Goal: Task Accomplishment & Management: Use online tool/utility

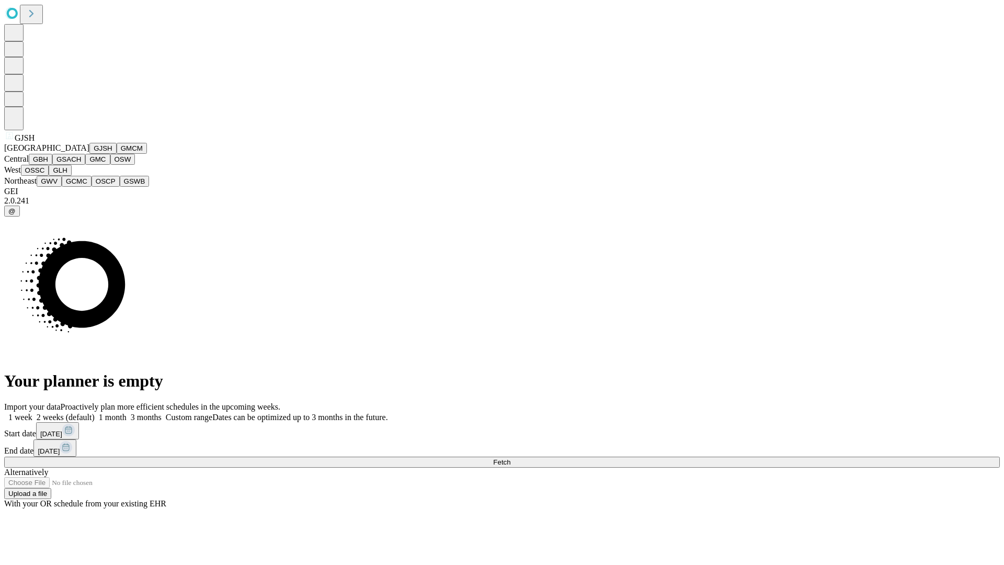
click at [89, 154] on button "GJSH" at bounding box center [102, 148] width 27 height 11
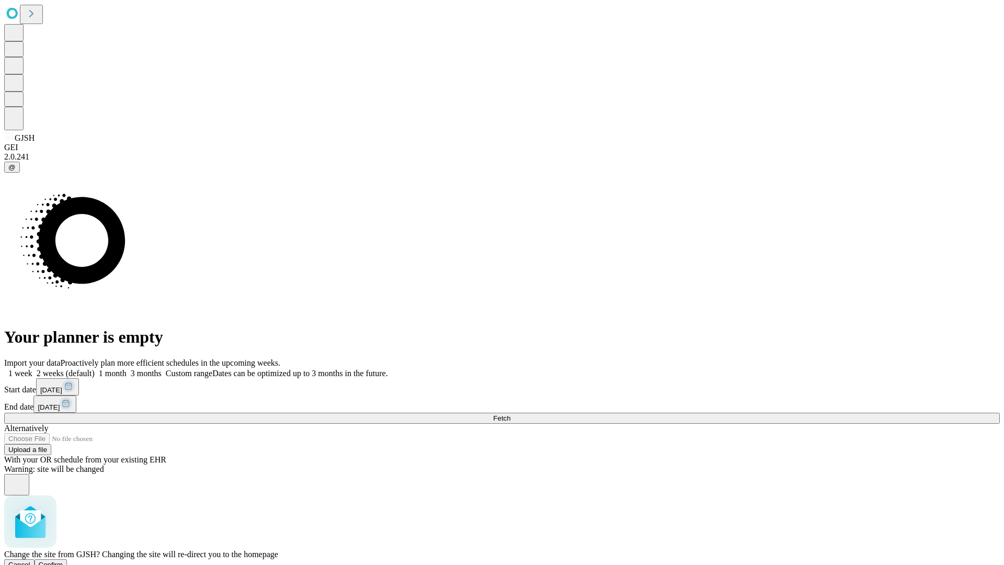
click at [63, 561] on span "Confirm" at bounding box center [51, 565] width 25 height 8
click at [32, 369] on label "1 week" at bounding box center [18, 373] width 28 height 9
click at [511, 414] on span "Fetch" at bounding box center [501, 418] width 17 height 8
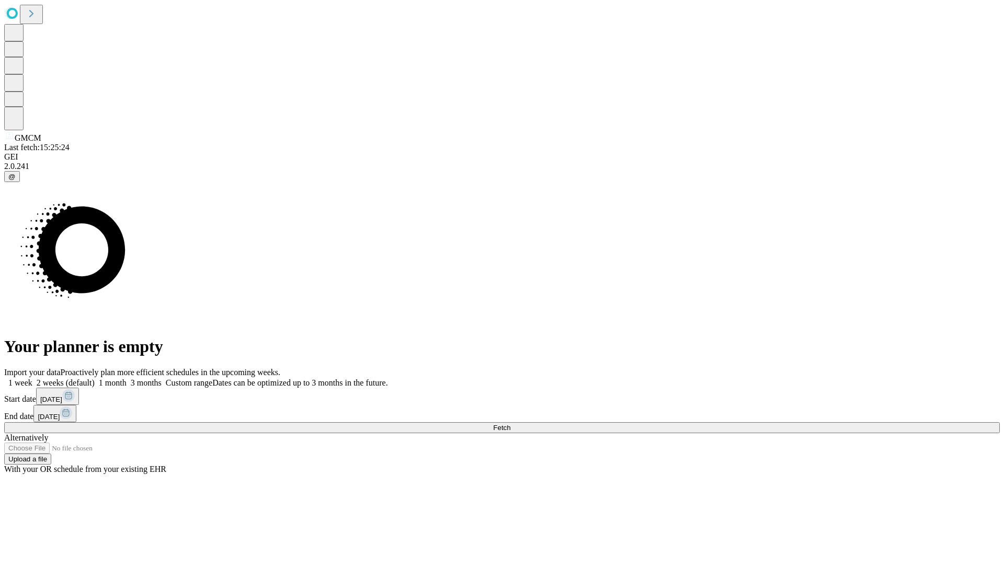
click at [32, 378] on label "1 week" at bounding box center [18, 382] width 28 height 9
click at [511, 424] on span "Fetch" at bounding box center [501, 428] width 17 height 8
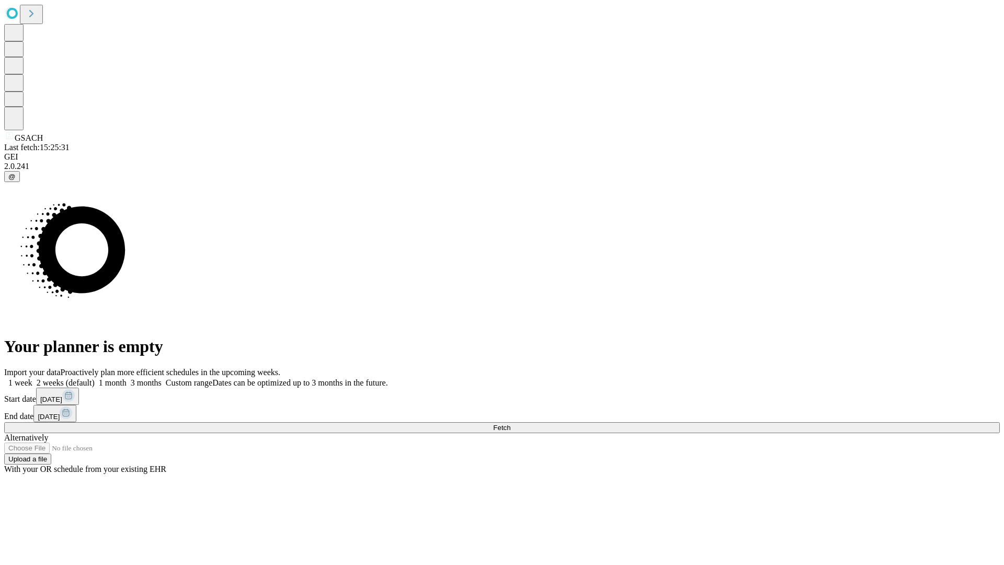
click at [32, 378] on label "1 week" at bounding box center [18, 382] width 28 height 9
click at [511, 424] on span "Fetch" at bounding box center [501, 428] width 17 height 8
click at [32, 378] on label "1 week" at bounding box center [18, 382] width 28 height 9
click at [511, 424] on span "Fetch" at bounding box center [501, 428] width 17 height 8
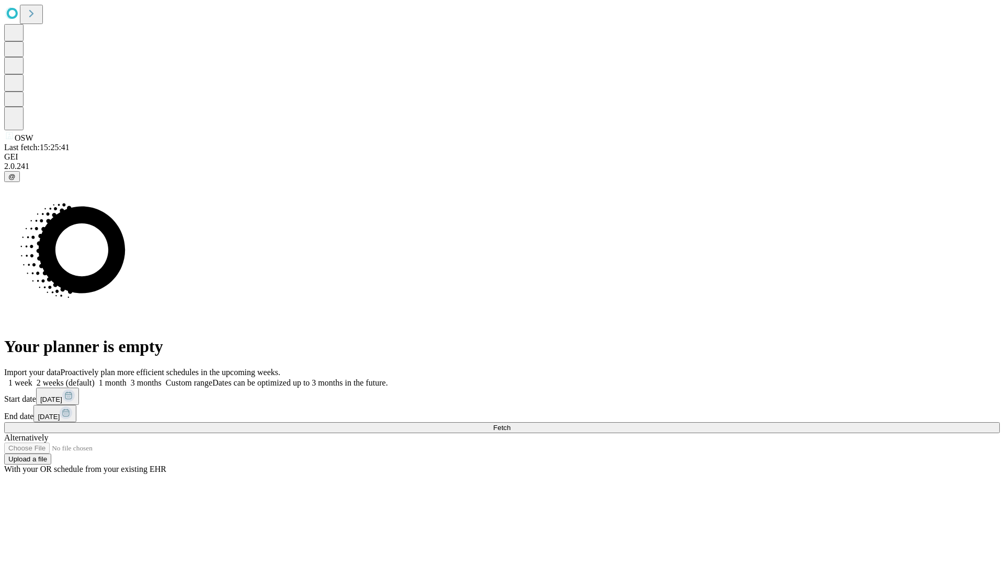
click at [32, 378] on label "1 week" at bounding box center [18, 382] width 28 height 9
click at [511, 424] on span "Fetch" at bounding box center [501, 428] width 17 height 8
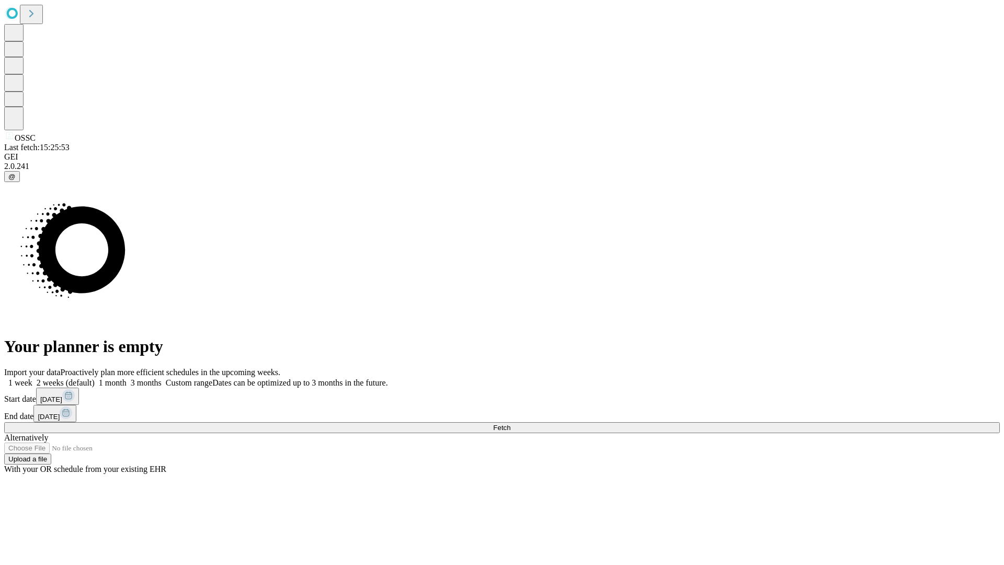
click at [32, 378] on label "1 week" at bounding box center [18, 382] width 28 height 9
click at [511, 424] on span "Fetch" at bounding box center [501, 428] width 17 height 8
click at [32, 378] on label "1 week" at bounding box center [18, 382] width 28 height 9
click at [511, 424] on span "Fetch" at bounding box center [501, 428] width 17 height 8
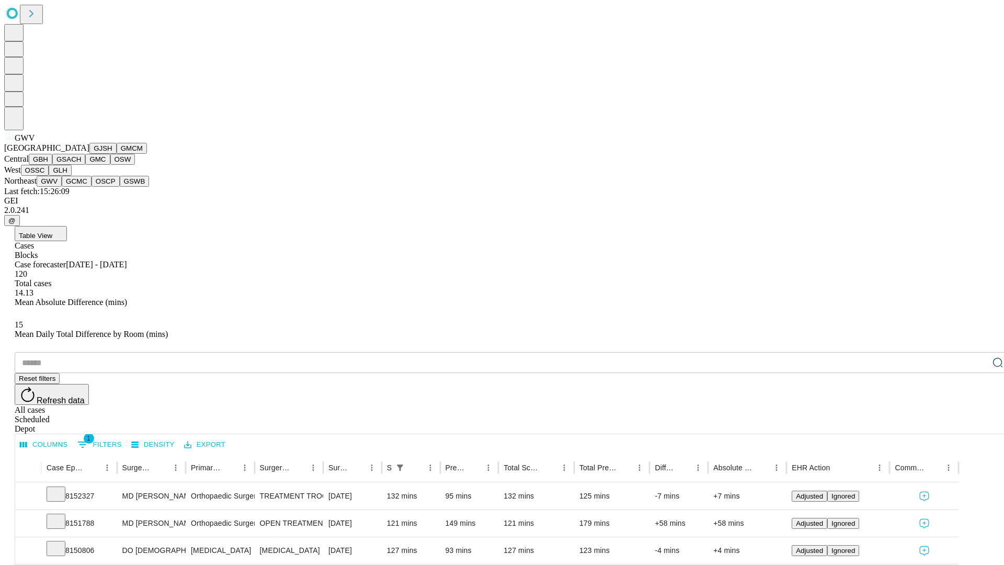
click at [81, 187] on button "GCMC" at bounding box center [77, 181] width 30 height 11
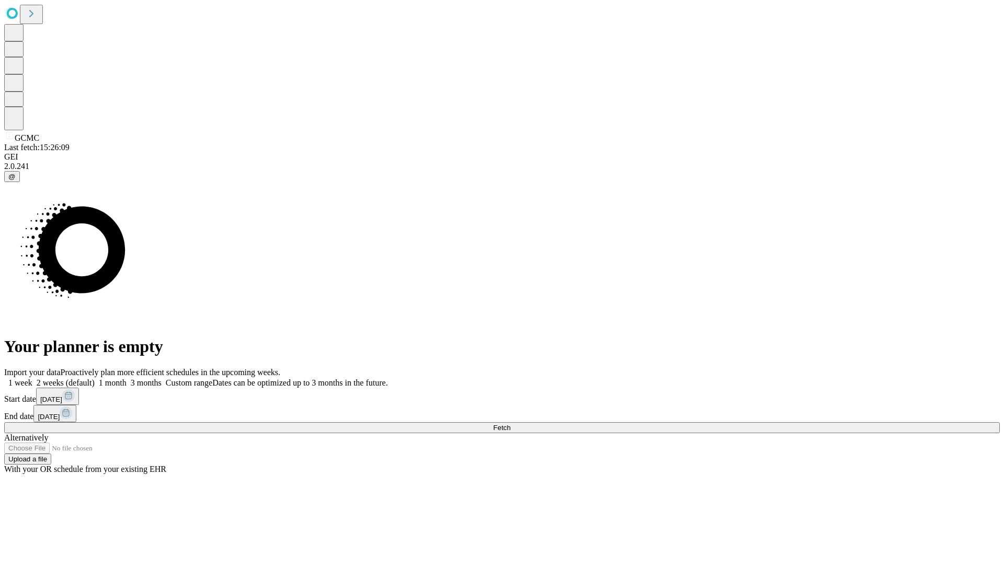
click at [32, 378] on label "1 week" at bounding box center [18, 382] width 28 height 9
click at [511, 424] on span "Fetch" at bounding box center [501, 428] width 17 height 8
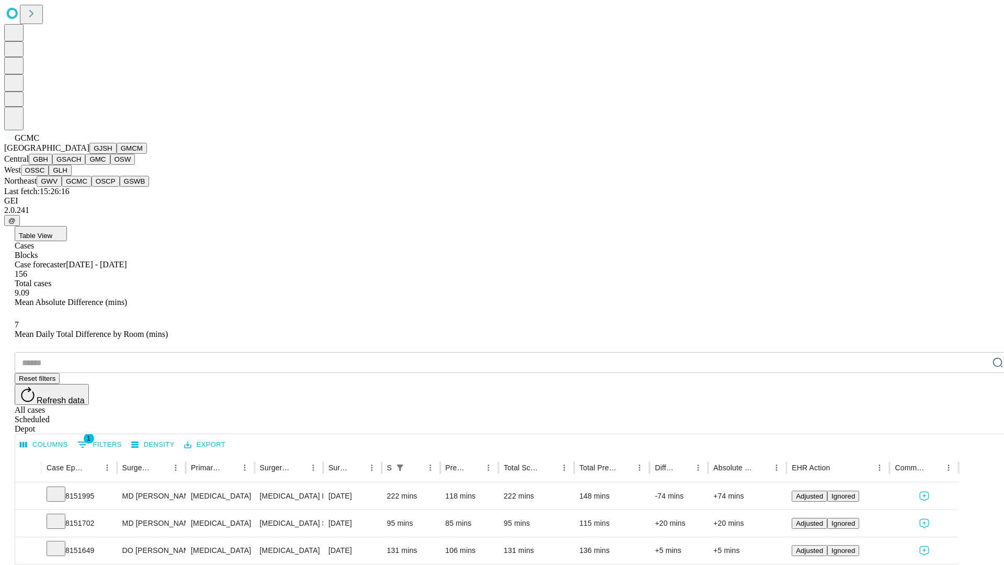
click at [92, 187] on button "OSCP" at bounding box center [106, 181] width 28 height 11
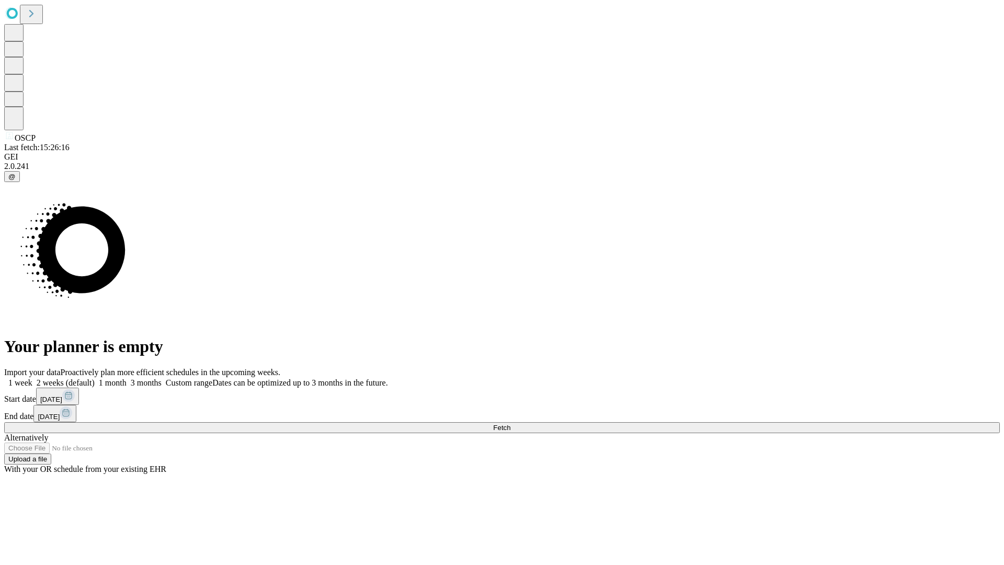
click at [32, 378] on label "1 week" at bounding box center [18, 382] width 28 height 9
click at [511, 424] on span "Fetch" at bounding box center [501, 428] width 17 height 8
